Goal: Task Accomplishment & Management: Manage account settings

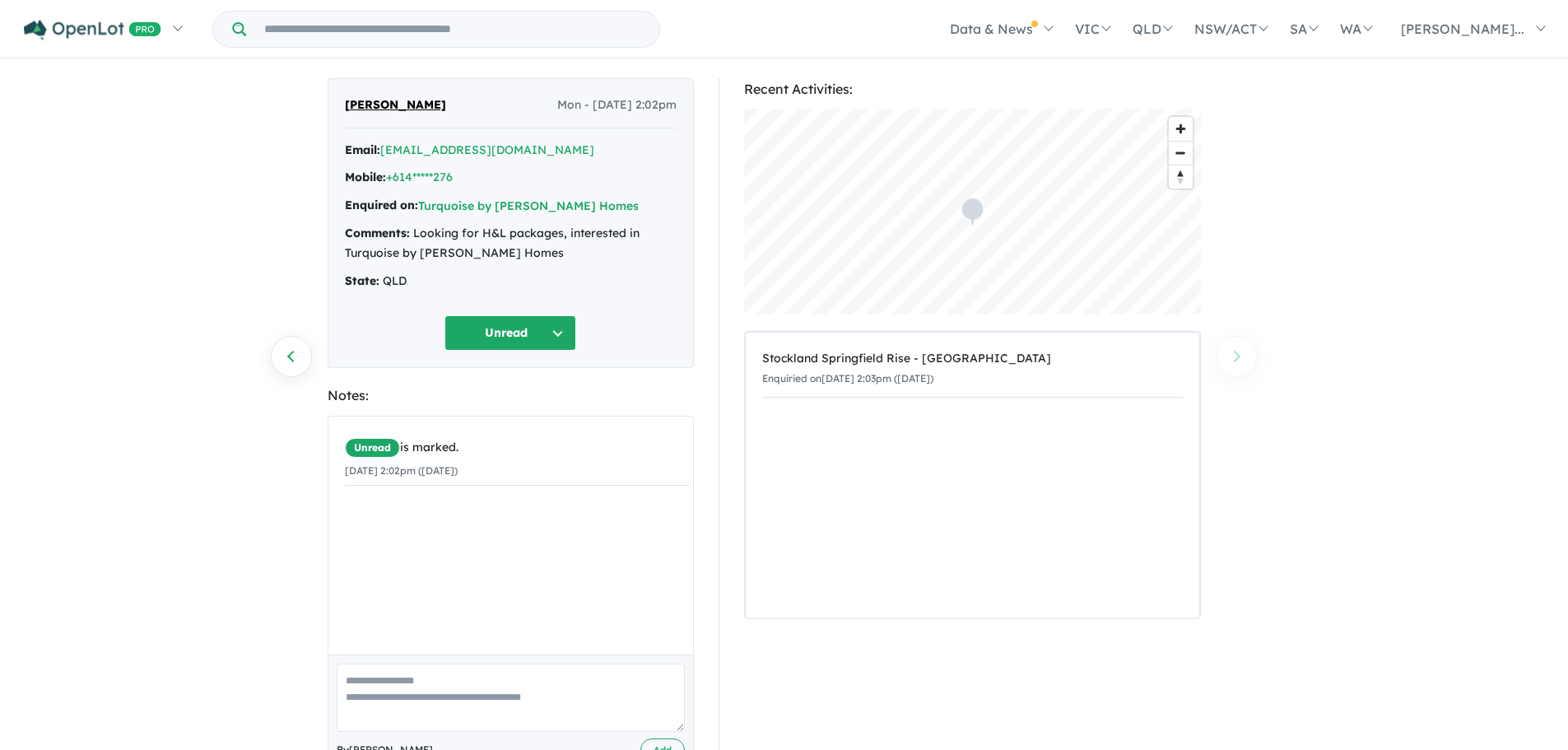
scroll to position [7, 0]
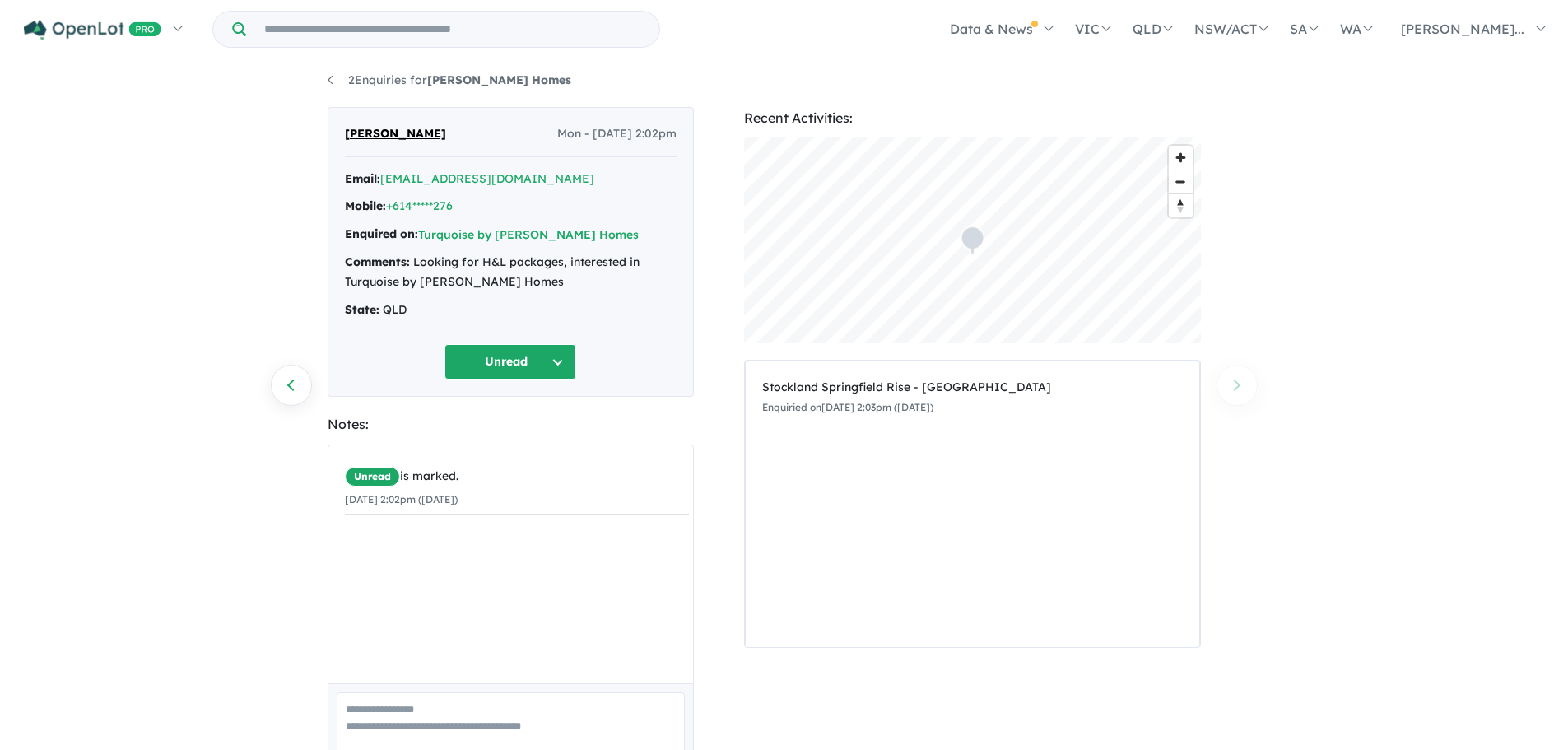
click at [571, 361] on button "Unread" at bounding box center [510, 362] width 131 height 35
click at [656, 329] on div "[PERSON_NAME] Mon - [DATE] 2:02pm Email: [EMAIL_ADDRESS][DOMAIN_NAME] Mobile: +…" at bounding box center [511, 252] width 366 height 291
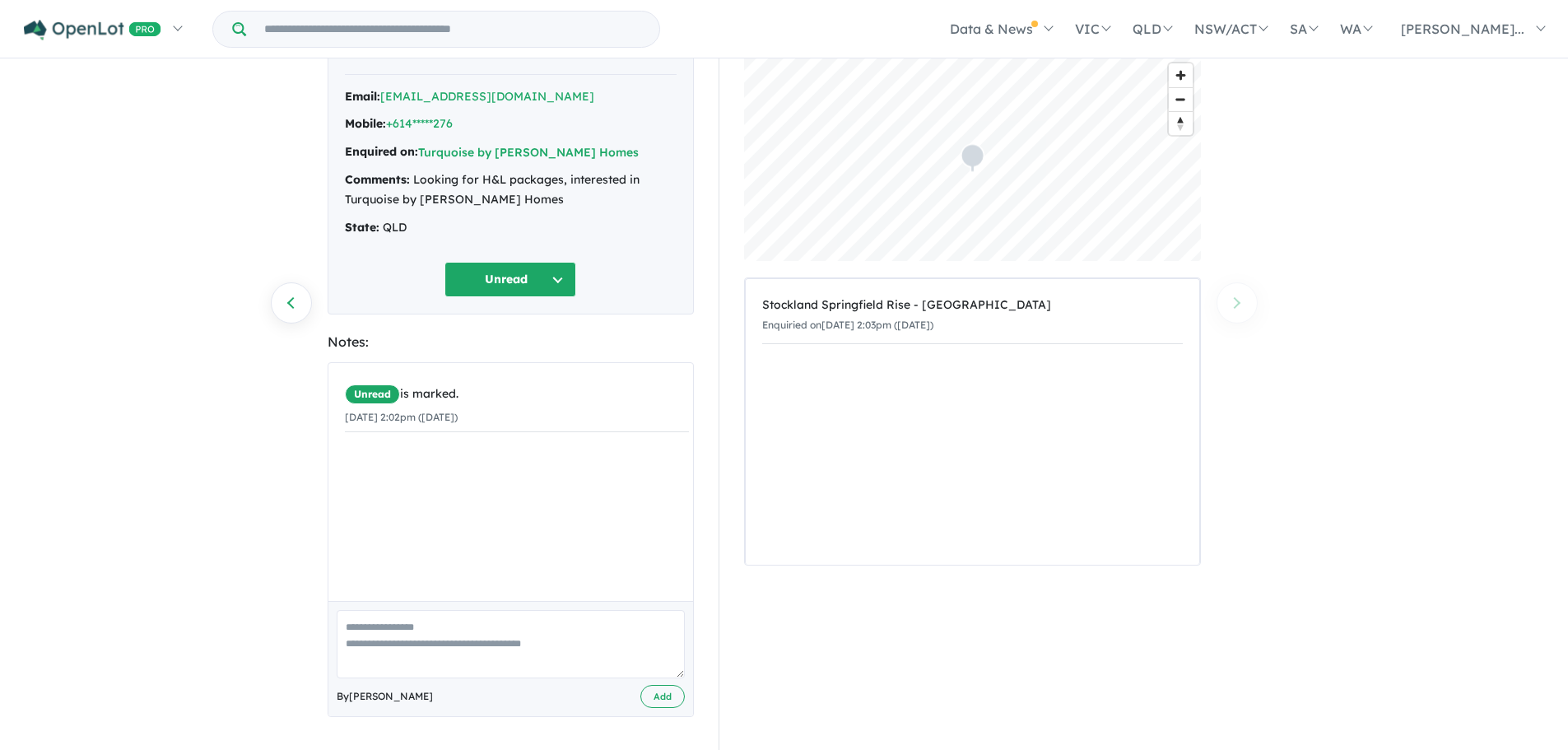
scroll to position [0, 0]
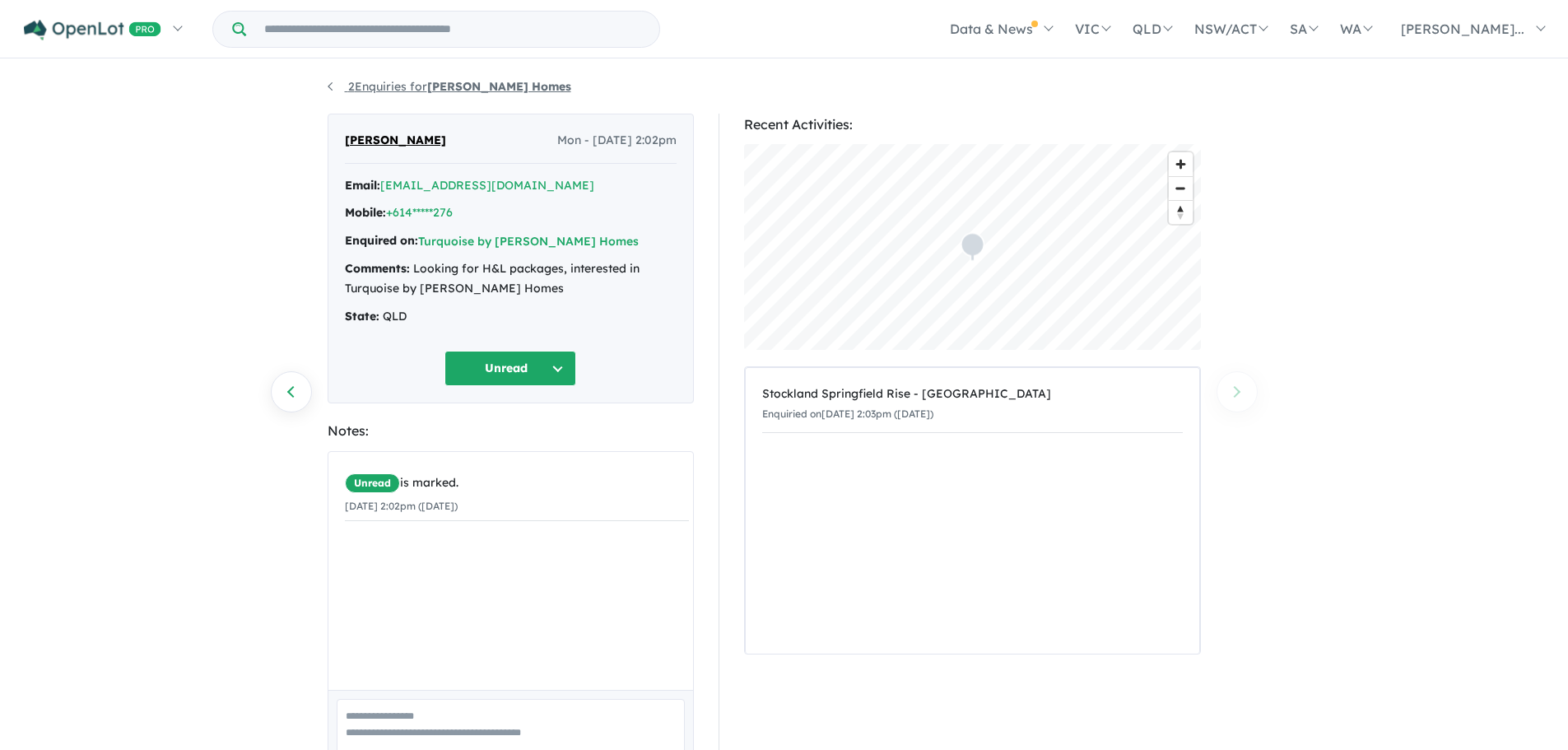
click at [337, 89] on link "2 Enquiries for [PERSON_NAME] Homes" at bounding box center [449, 86] width 243 height 15
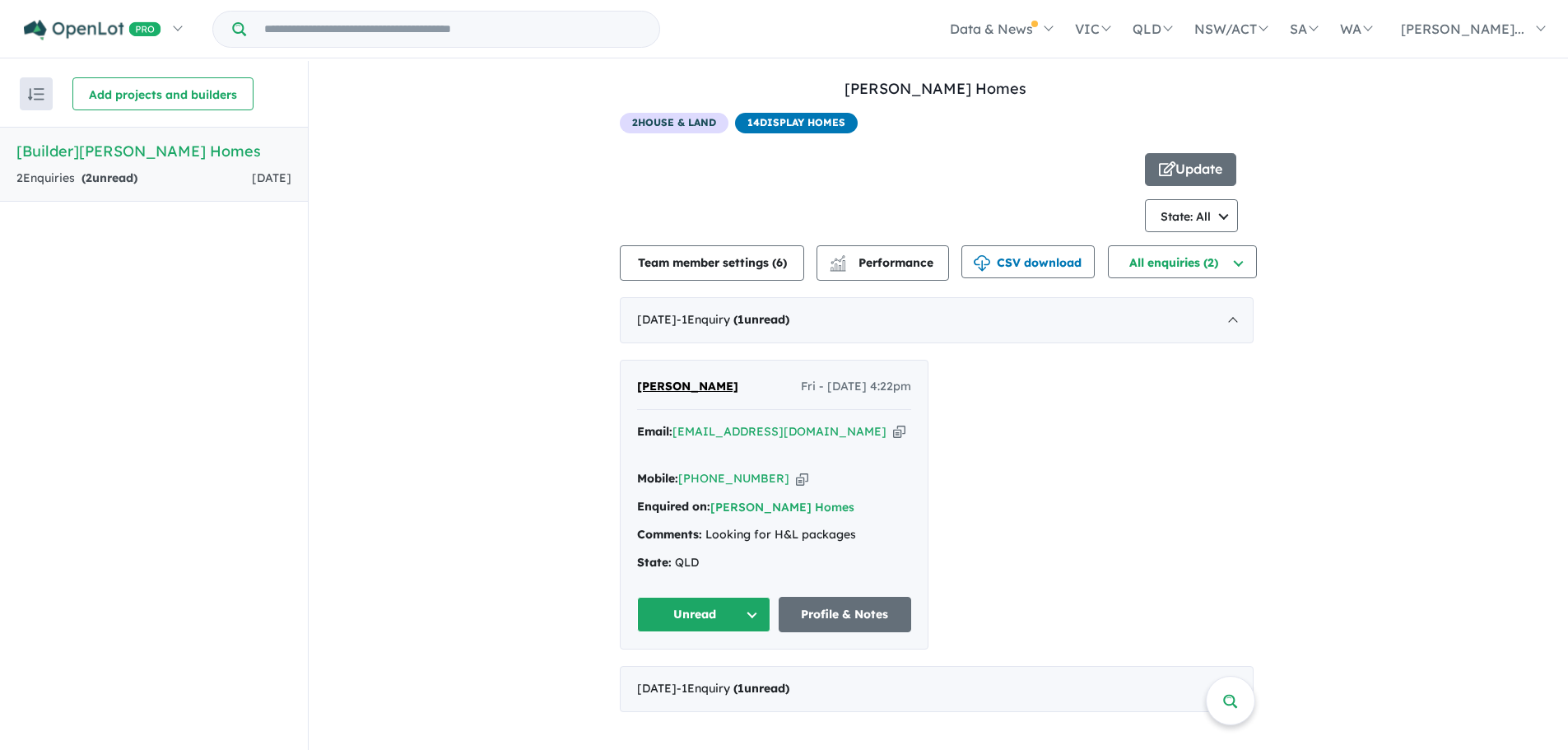
scroll to position [3, 0]
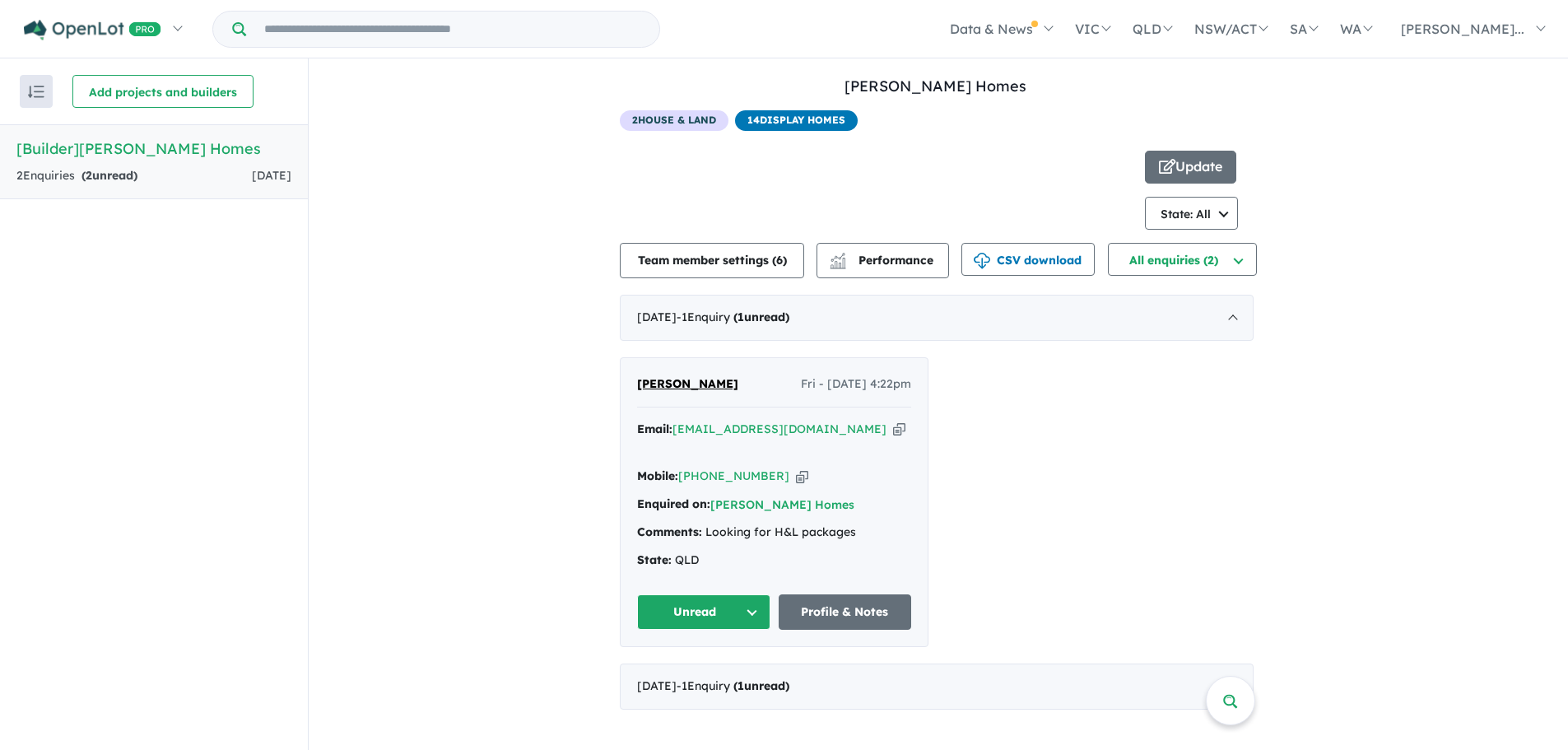
click at [692, 121] on span "2 House & Land" at bounding box center [674, 120] width 109 height 20
click at [58, 143] on h5 "[Builder] [PERSON_NAME] Homes" at bounding box center [154, 148] width 275 height 22
click at [46, 172] on div "2 Enquir ies ( 2 unread)" at bounding box center [77, 176] width 121 height 19
click at [1240, 663] on div "[DATE] - 1 Enquir y ( 1 unread)" at bounding box center [936, 686] width 633 height 46
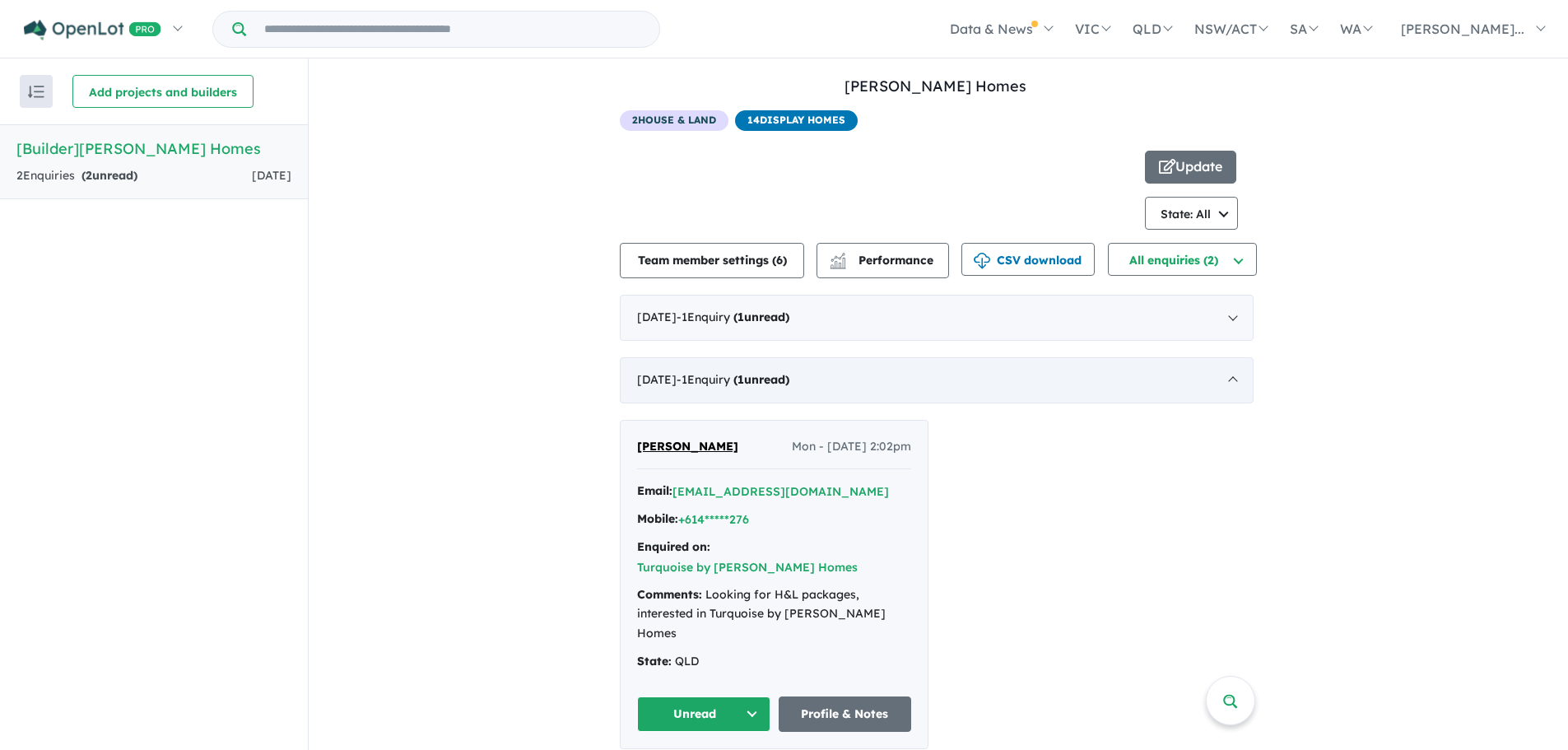
click at [1229, 383] on div "[DATE] - 1 Enquir y ( 1 unread)" at bounding box center [936, 379] width 633 height 46
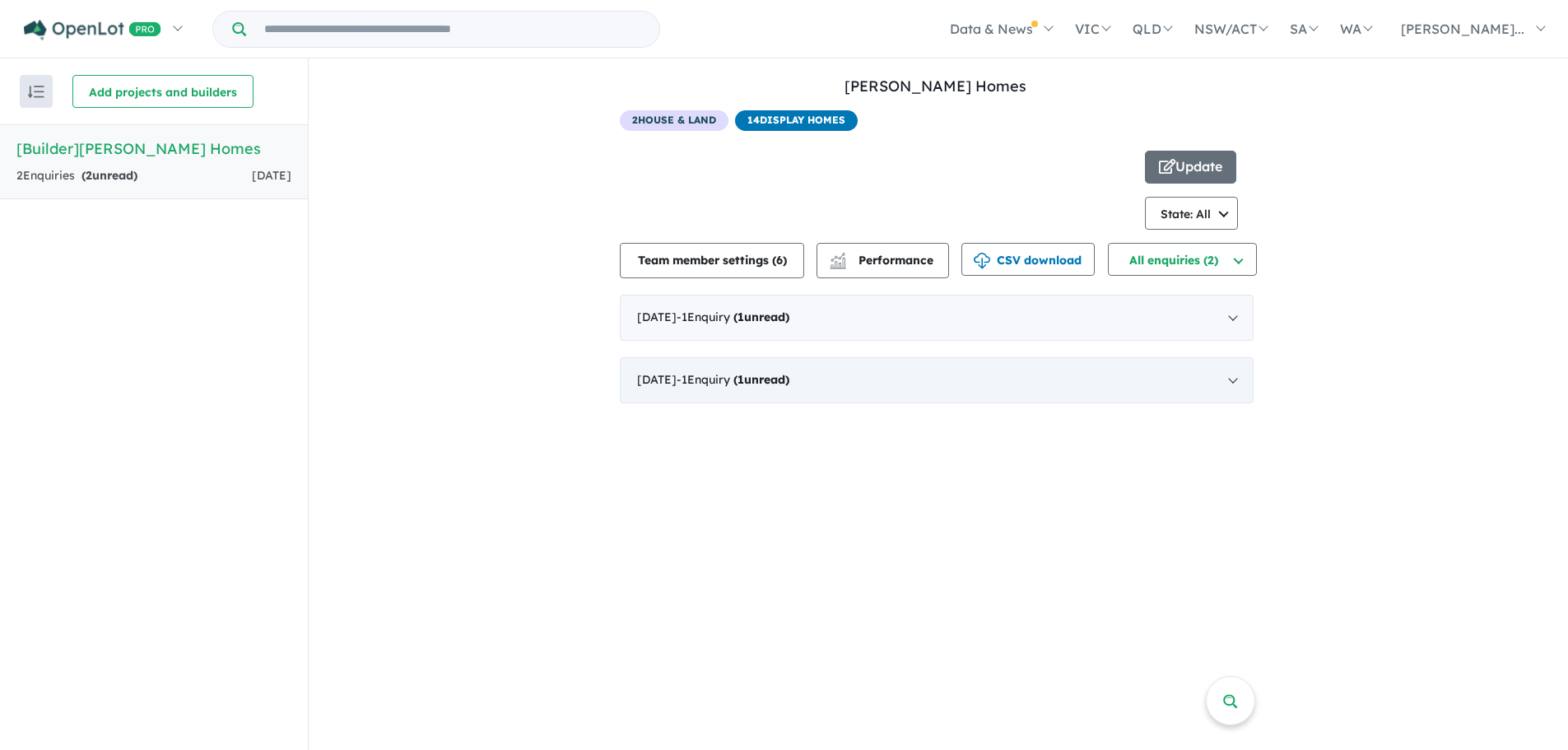
click at [1229, 383] on div "[DATE] - 1 Enquir y ( 1 unread)" at bounding box center [936, 379] width 633 height 46
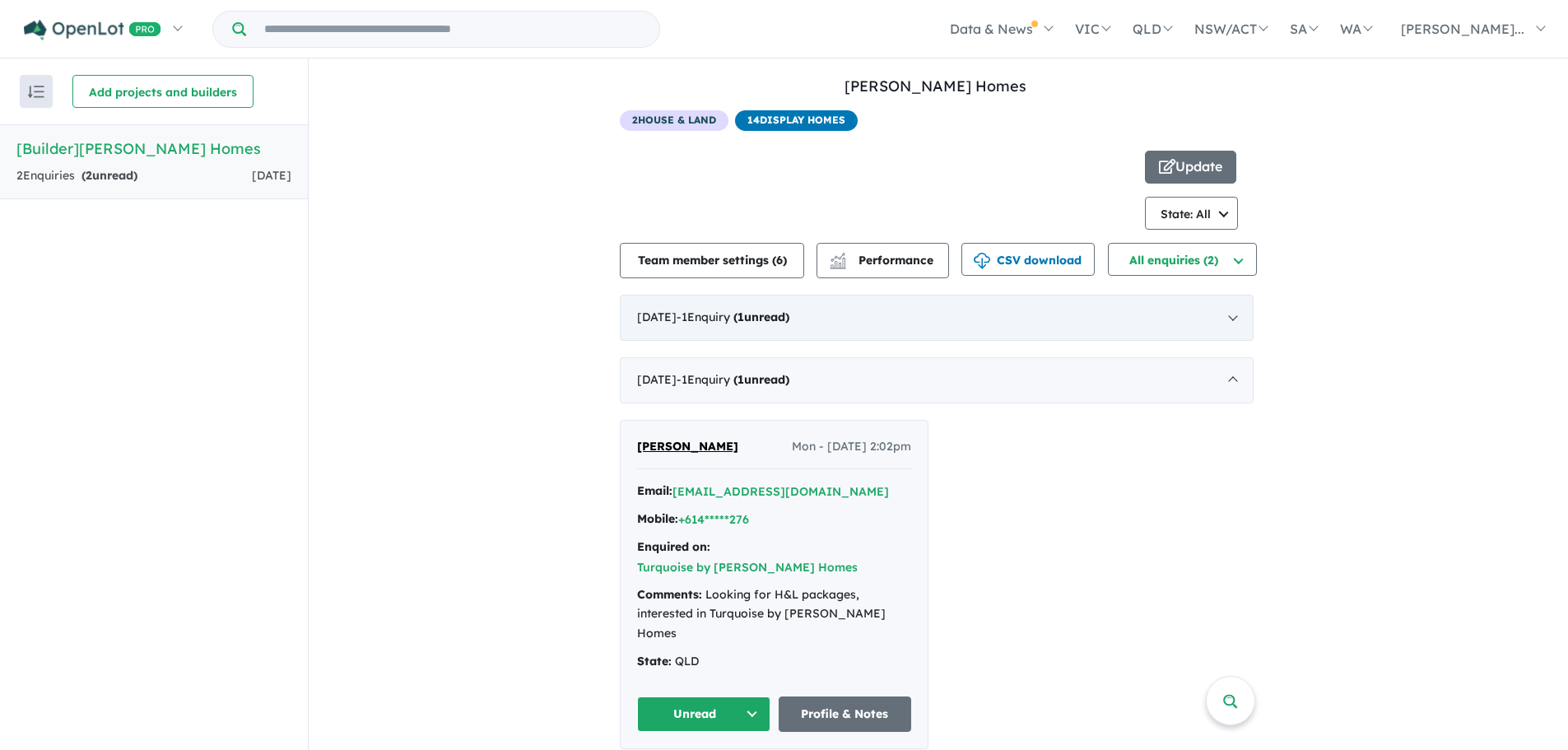
click at [1242, 318] on div "[DATE] - 1 Enquir y ( 1 unread)" at bounding box center [936, 317] width 633 height 46
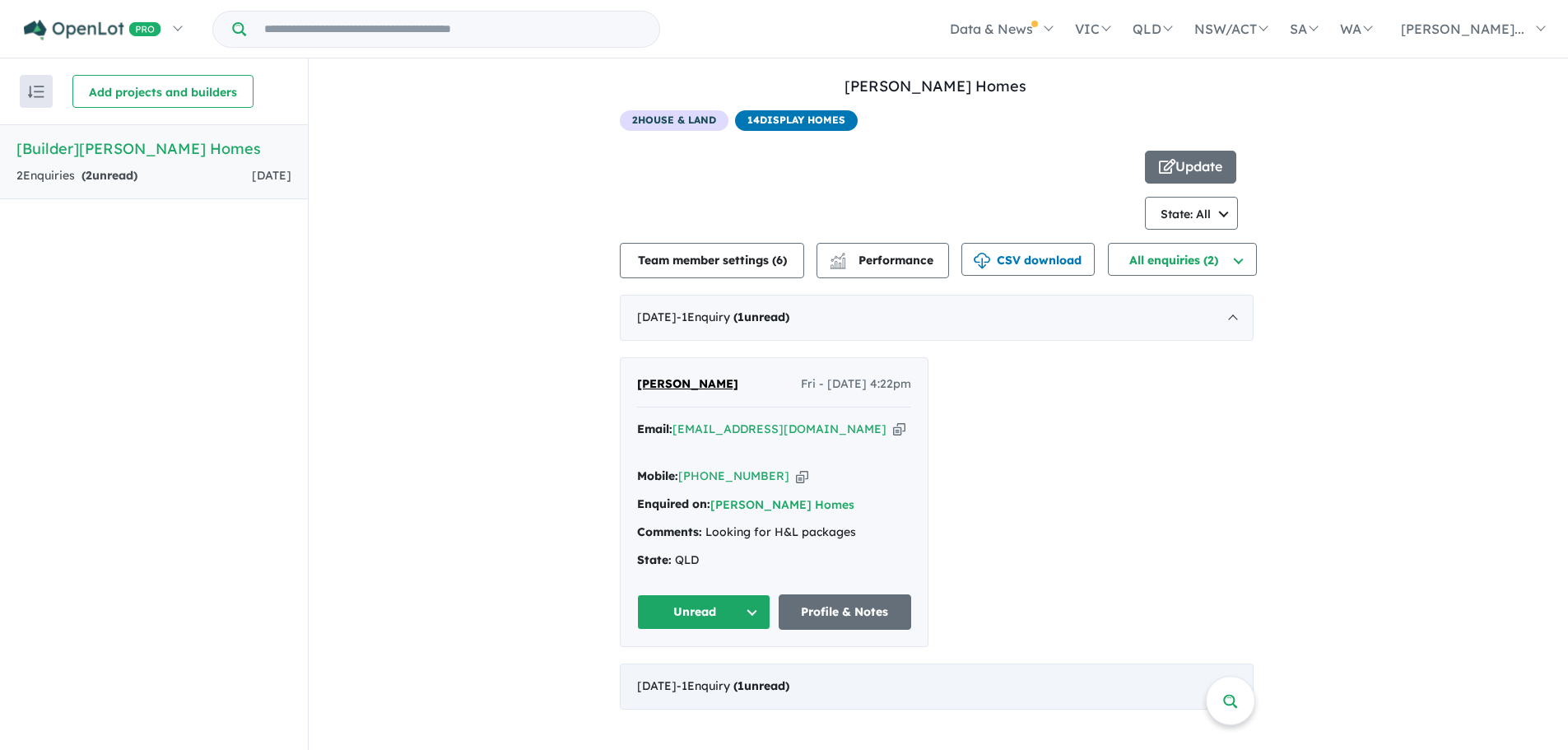
click at [1179, 664] on div "[DATE] - 1 Enquir y ( 1 unread)" at bounding box center [936, 686] width 633 height 46
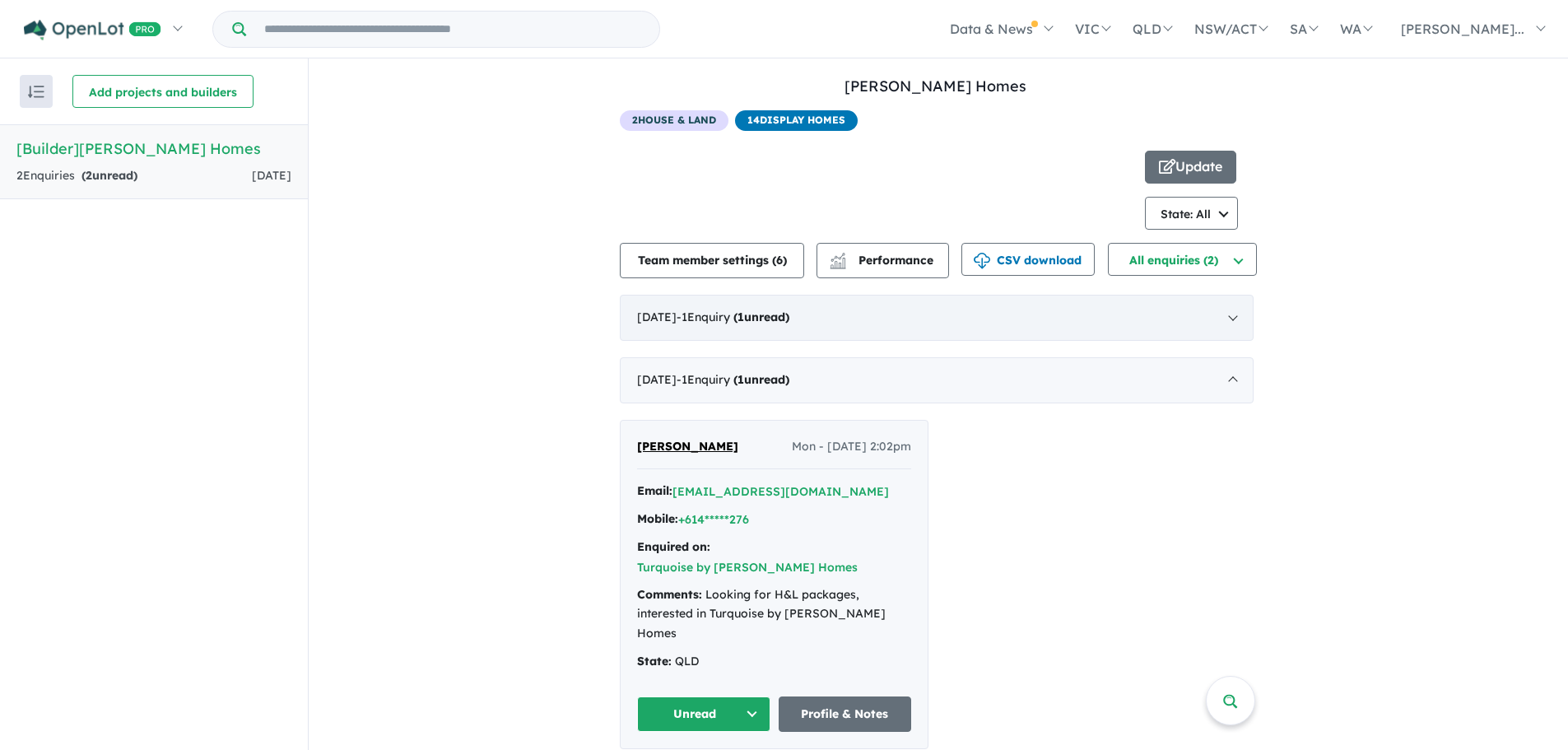
click at [950, 319] on div "[DATE] - 1 Enquir y ( 1 unread)" at bounding box center [936, 317] width 633 height 46
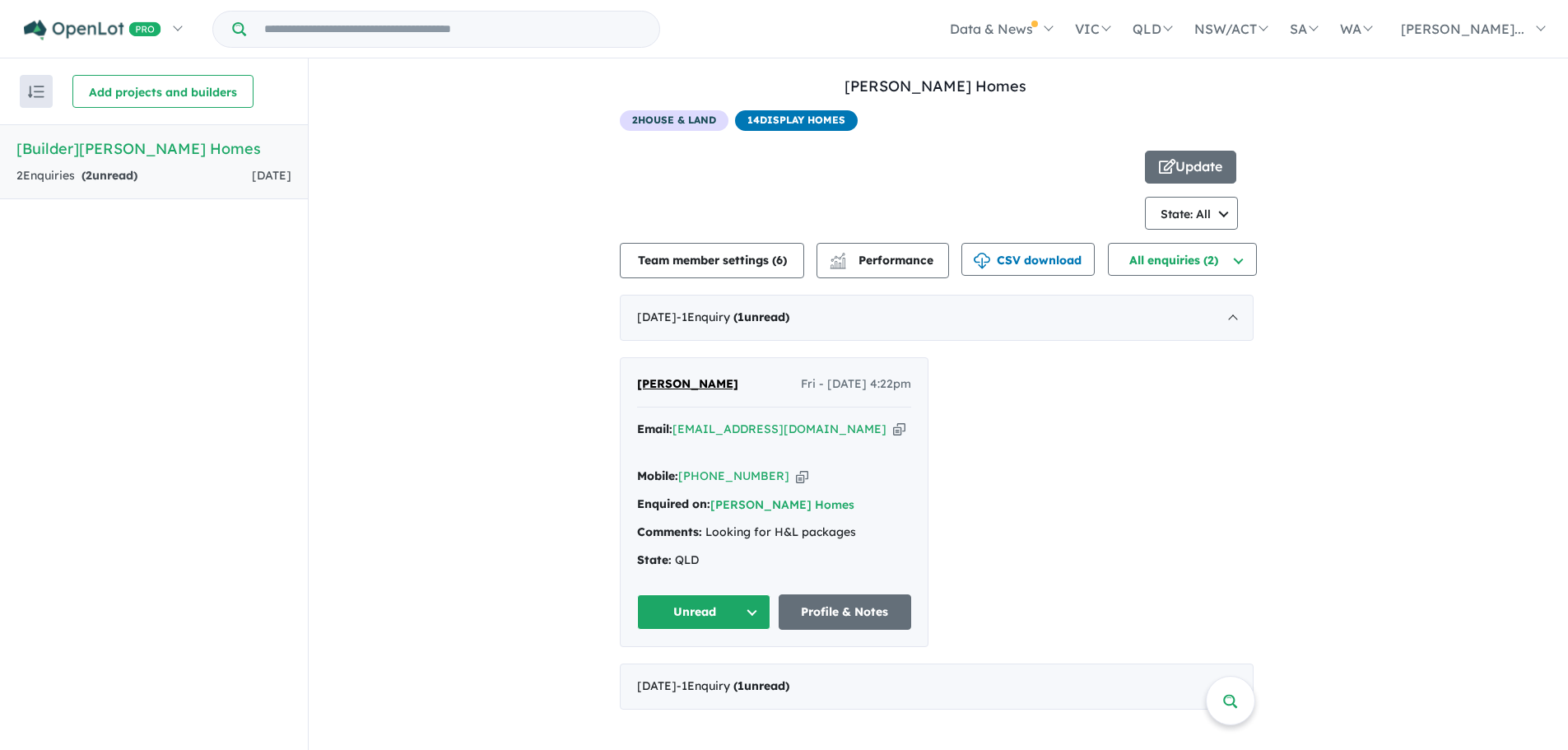
click at [496, 366] on div "View all builders in your account [PERSON_NAME] Homes 2 Enquir ies ( 2 unread) …" at bounding box center [938, 392] width 1259 height 667
click at [1328, 439] on div "View all builders in your account [PERSON_NAME] Homes 2 Enquir ies ( 2 unread) …" at bounding box center [938, 392] width 1259 height 667
